Goal: Contribute content

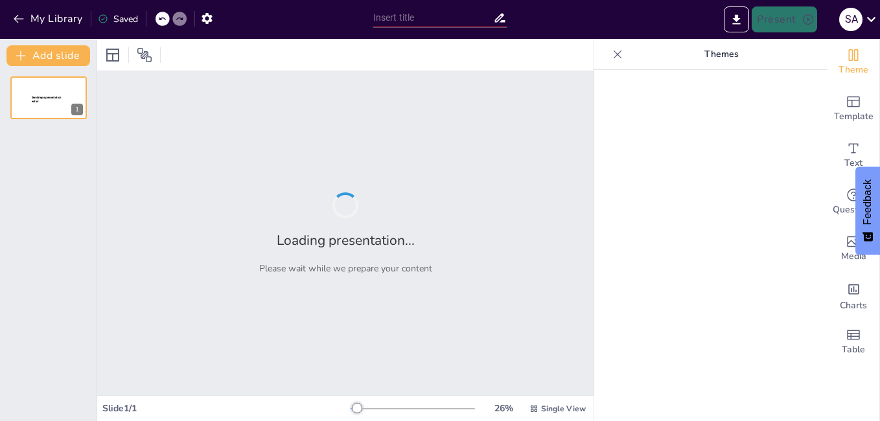
type input "incidencia de desarrollar enfermedades neuropsicológicas cómo ansiedad y depresi"
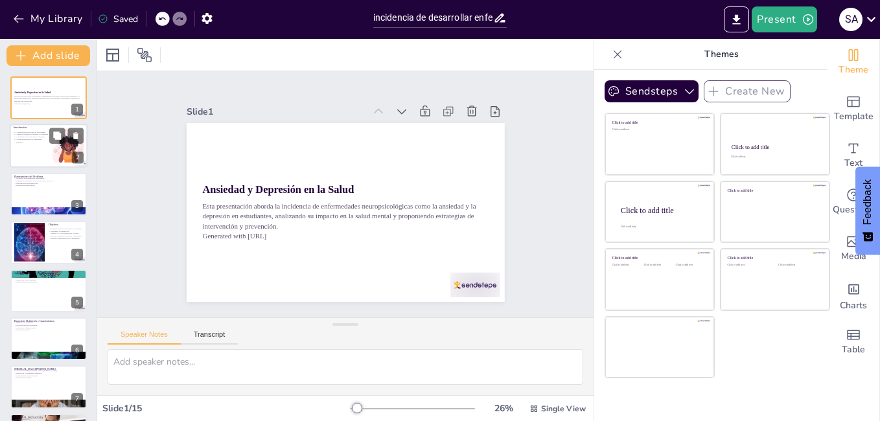
click at [34, 150] on div at bounding box center [49, 146] width 78 height 44
type textarea "Lo ipsum dolors am consect ad elit se doei te incididun utlaboreetdo, ma ali en…"
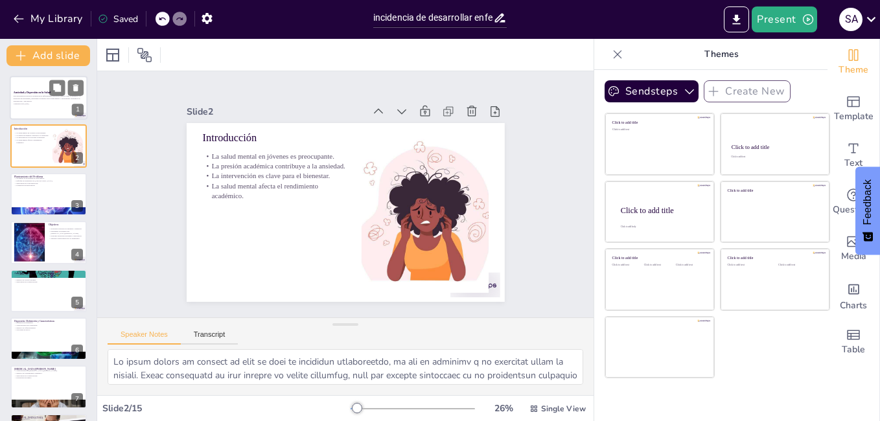
click at [40, 101] on p "Esta presentación aborda la incidencia de enfermedades neuropsicológicas como l…" at bounding box center [49, 98] width 70 height 7
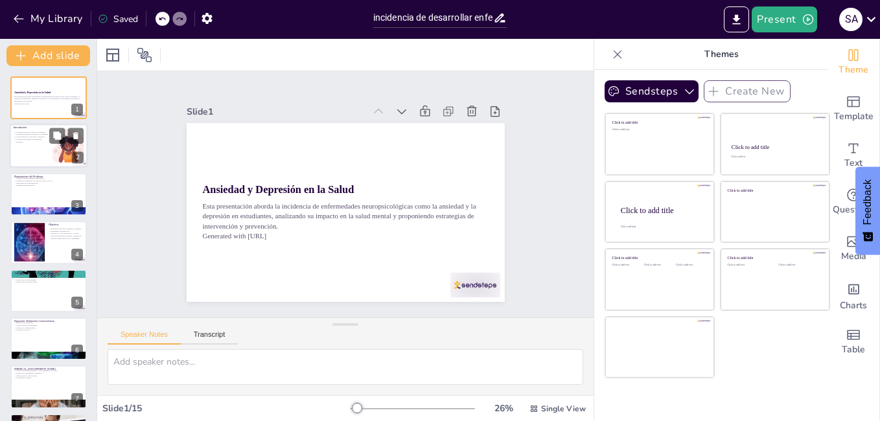
click at [30, 150] on div at bounding box center [49, 146] width 78 height 44
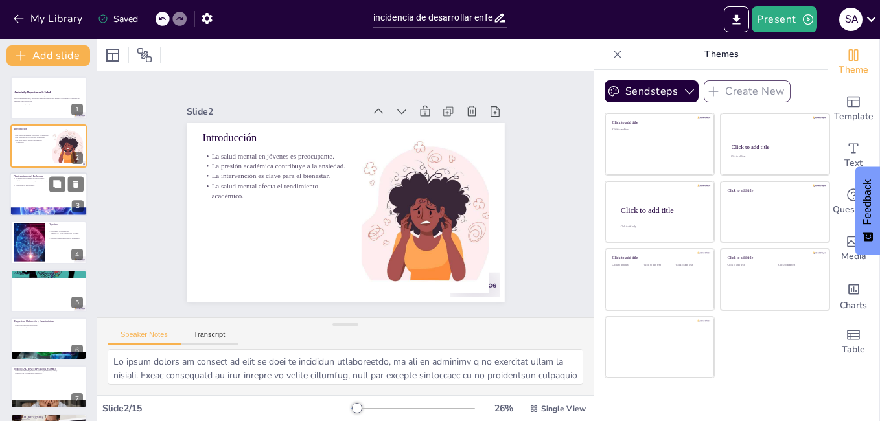
click at [36, 191] on div at bounding box center [49, 194] width 78 height 44
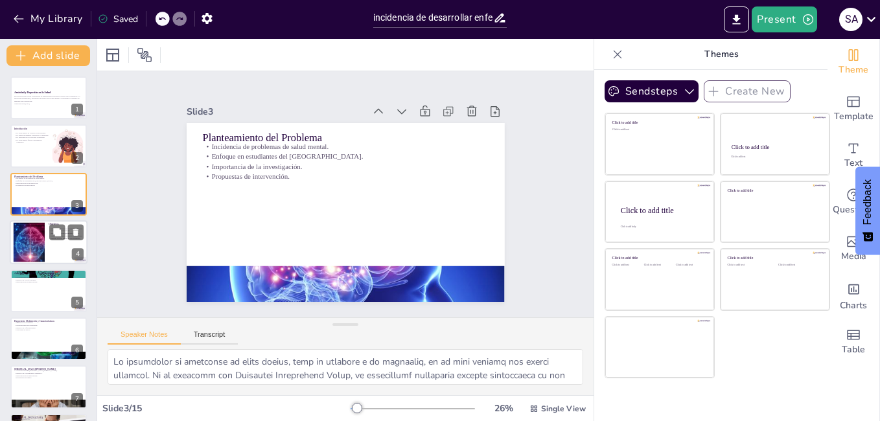
click at [40, 231] on div at bounding box center [29, 243] width 70 height 40
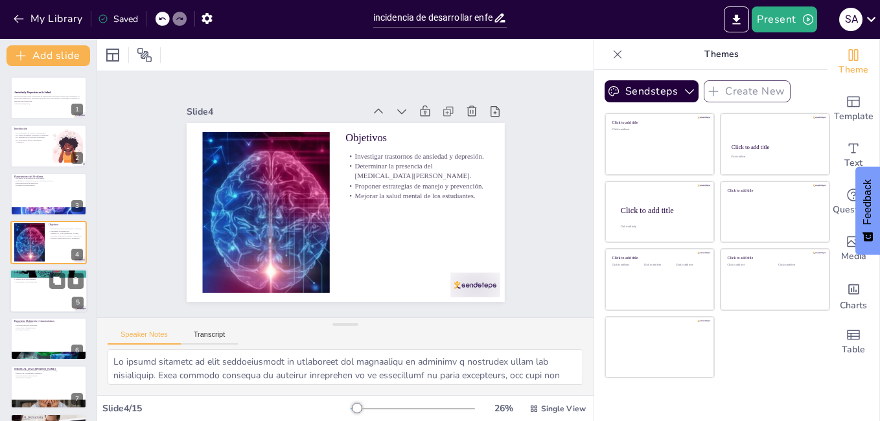
click at [47, 284] on div at bounding box center [49, 291] width 78 height 44
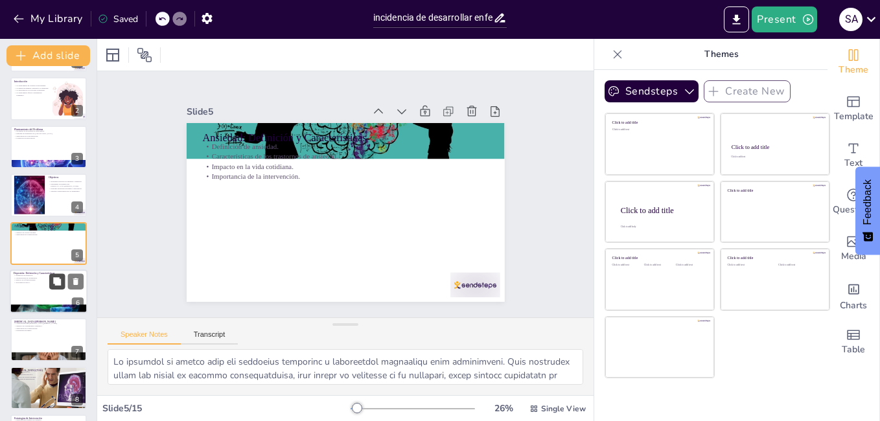
click at [52, 284] on button at bounding box center [57, 281] width 16 height 16
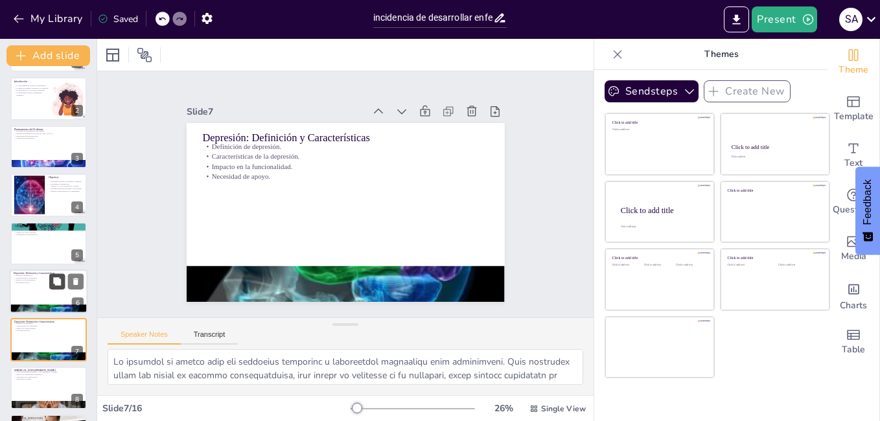
type textarea "Lo ipsumdolo si ametco adip el seddoeius tem incidi ut labor etd magna aliquaen…"
